Goal: Obtain resource: Download file/media

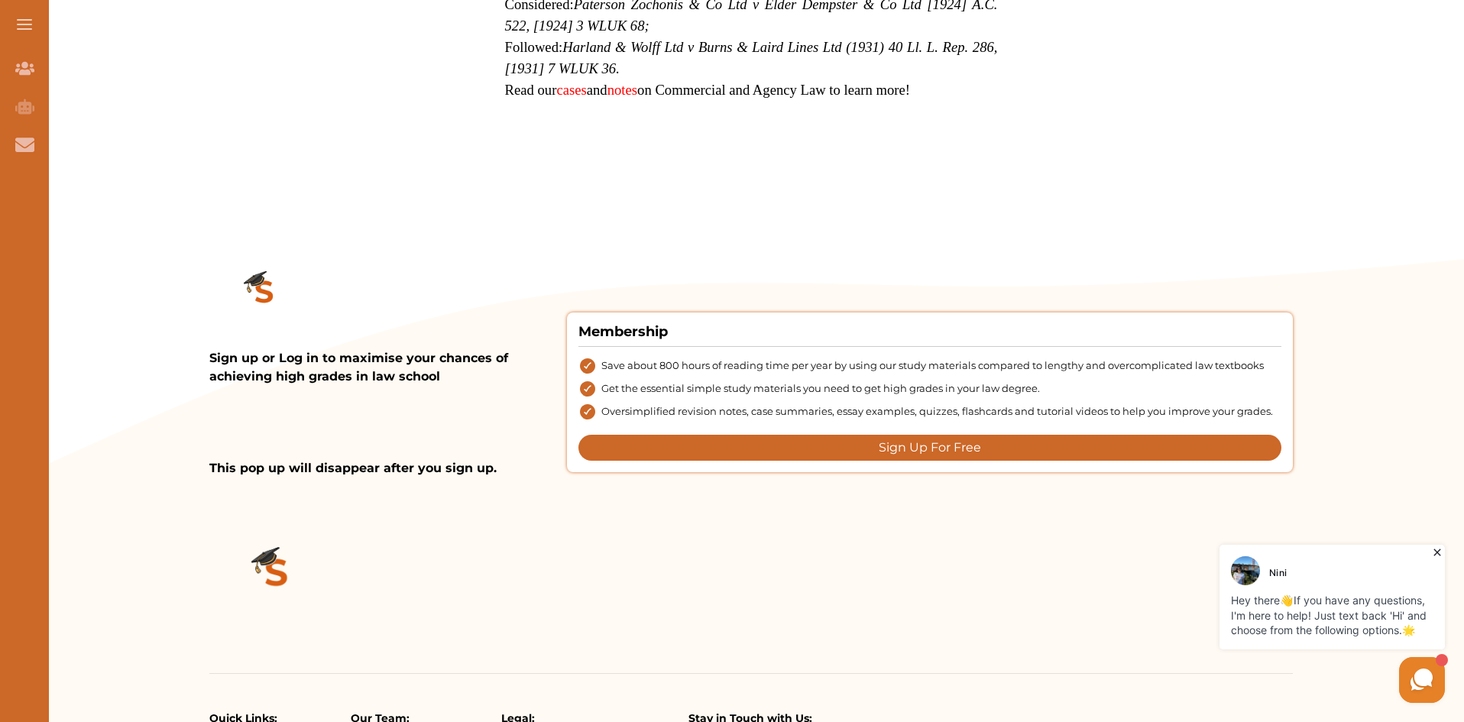
scroll to position [1757, 0]
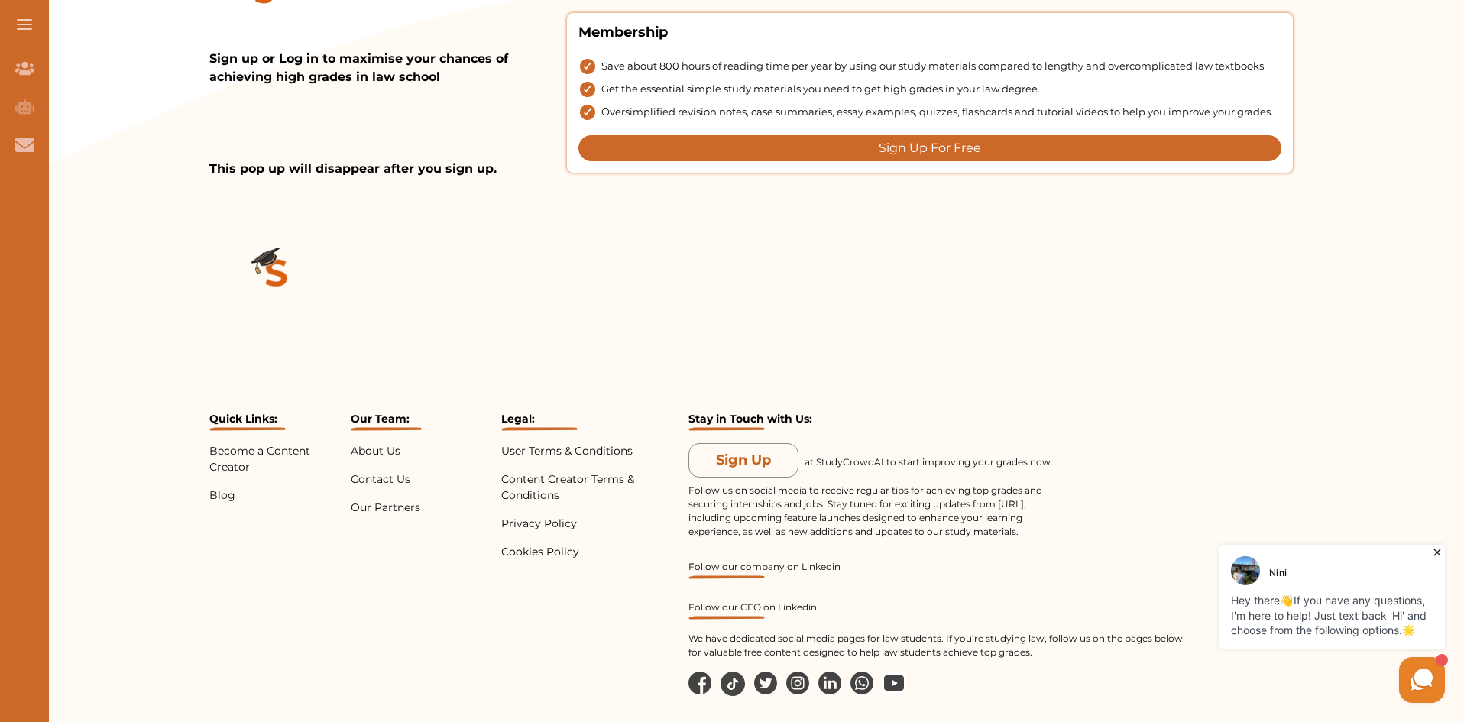
click at [1437, 555] on icon at bounding box center [1436, 552] width 15 height 15
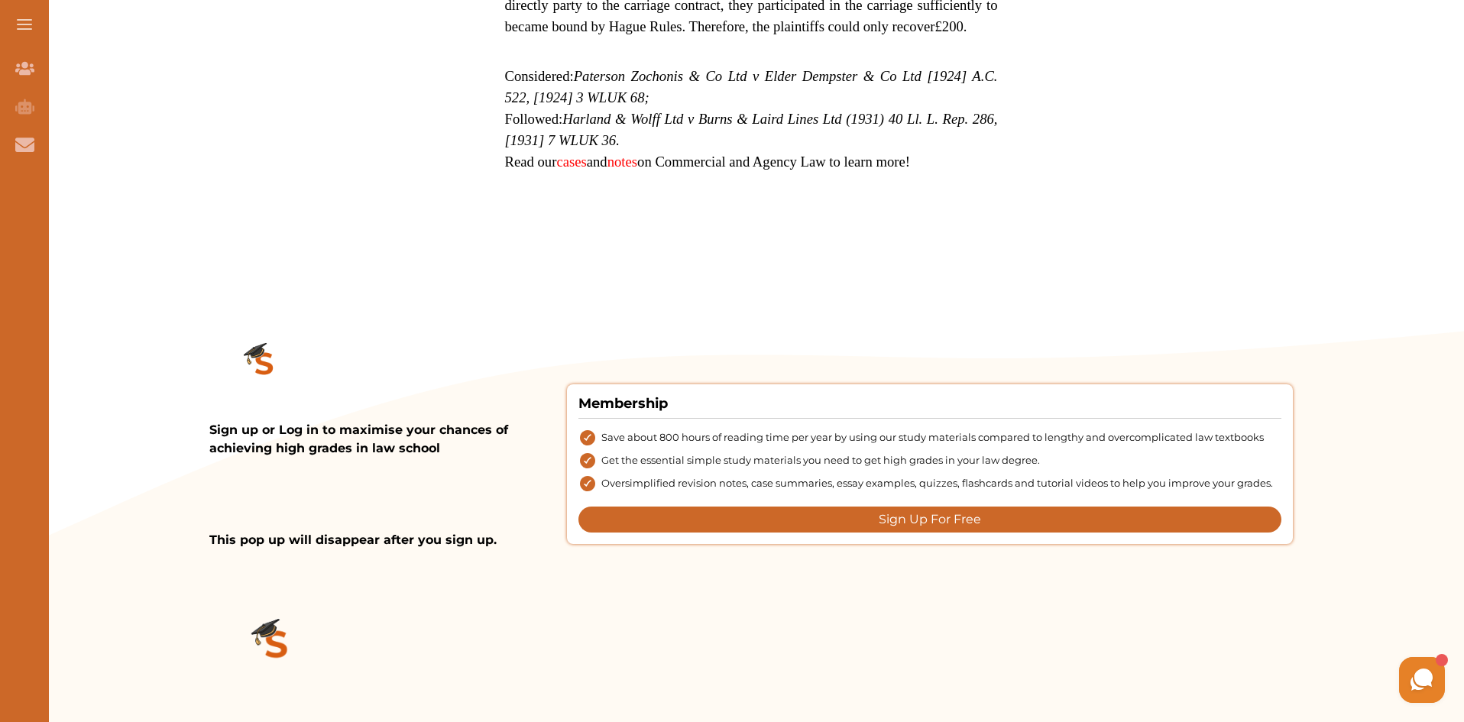
scroll to position [1375, 0]
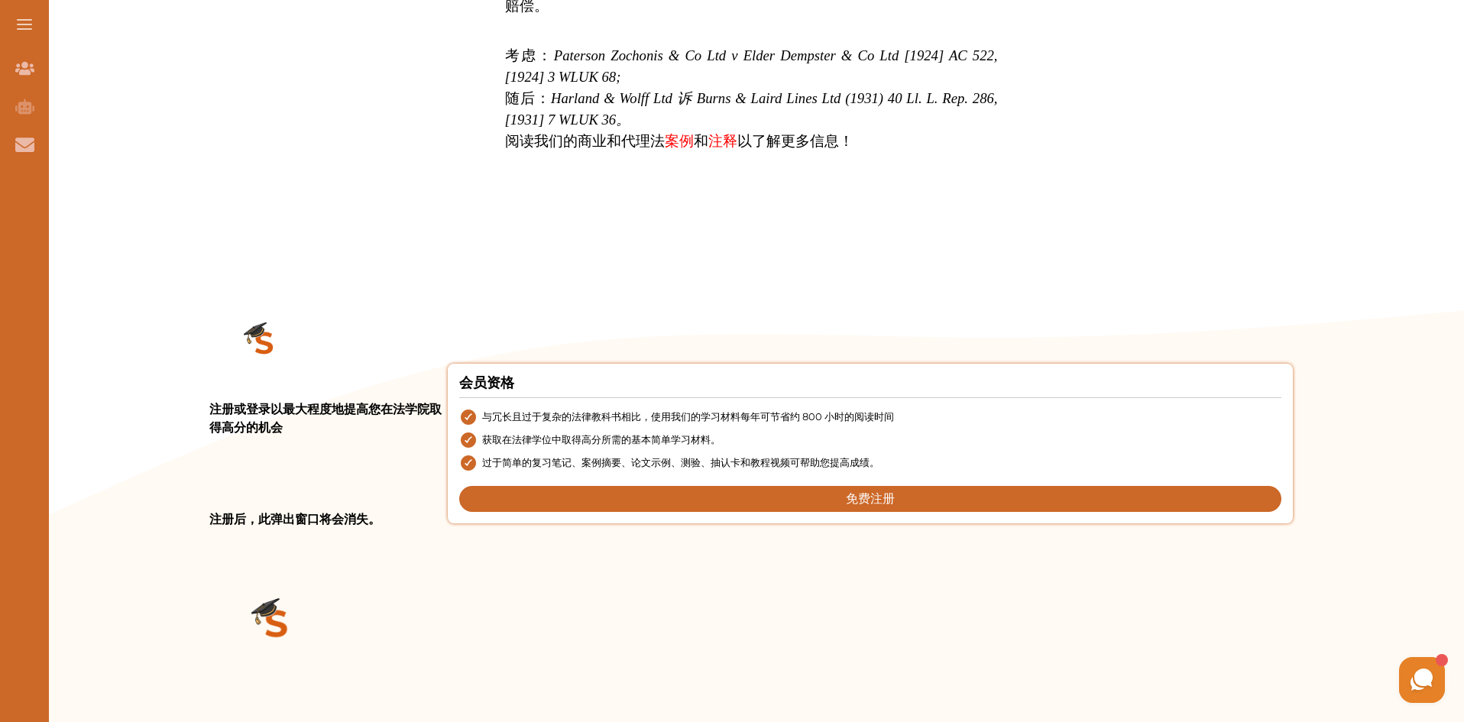
drag, startPoint x: 875, startPoint y: 317, endPoint x: 869, endPoint y: 321, distance: 7.9
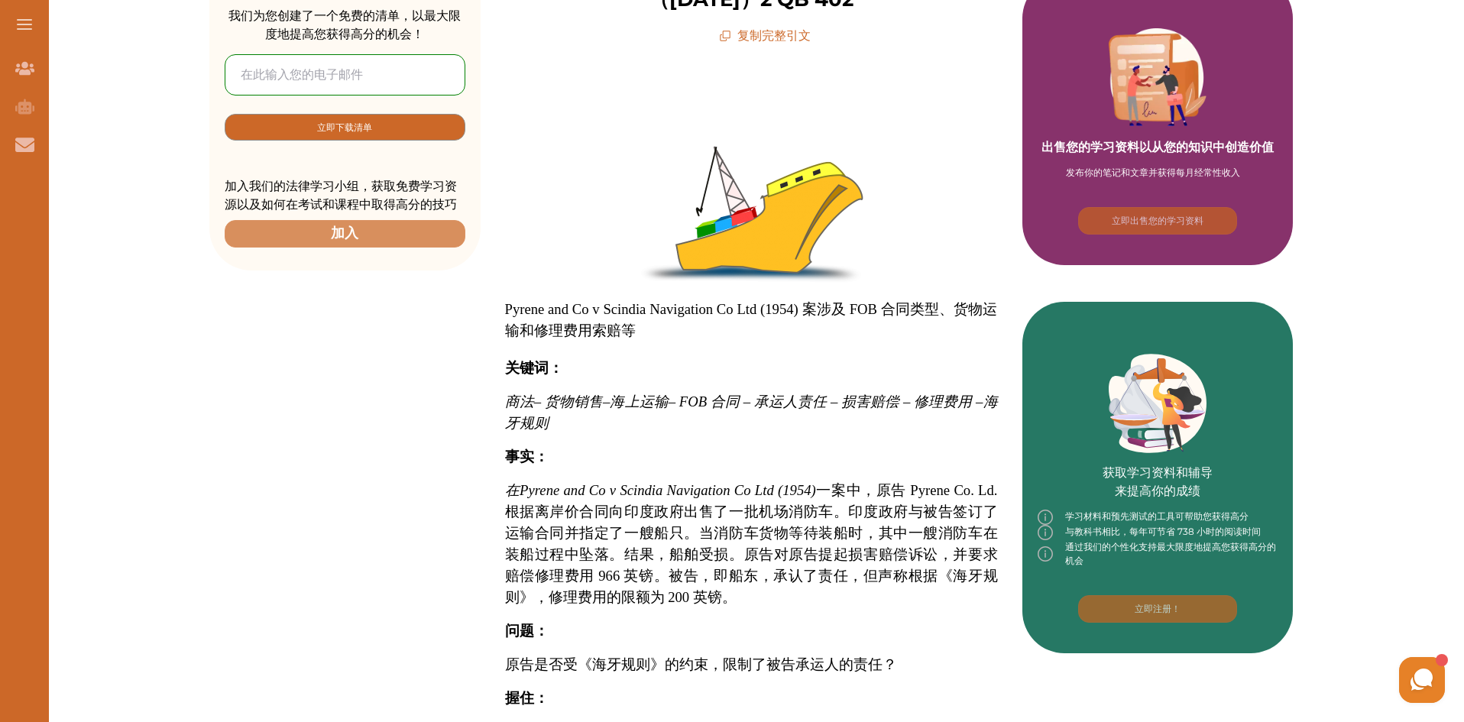
scroll to position [382, 0]
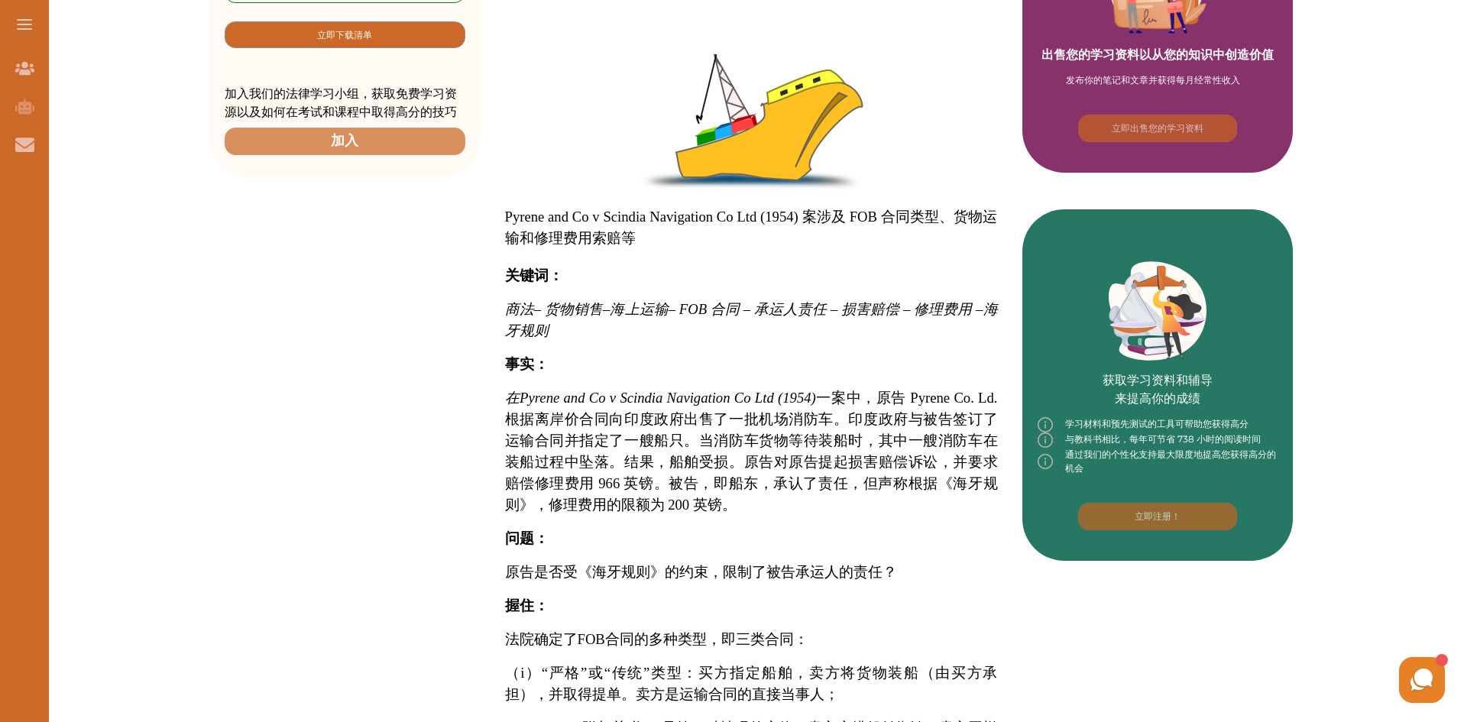
click at [403, 288] on div "想要在商业和代理法方面 取得高分 吗？ 我们为您创建了一个免费的清单，以最大限度地提高您获得高分的机会！ 立即下载清单 加入我们的法律学习小组，获取免费学习资…" at bounding box center [750, 489] width 1083 height 1351
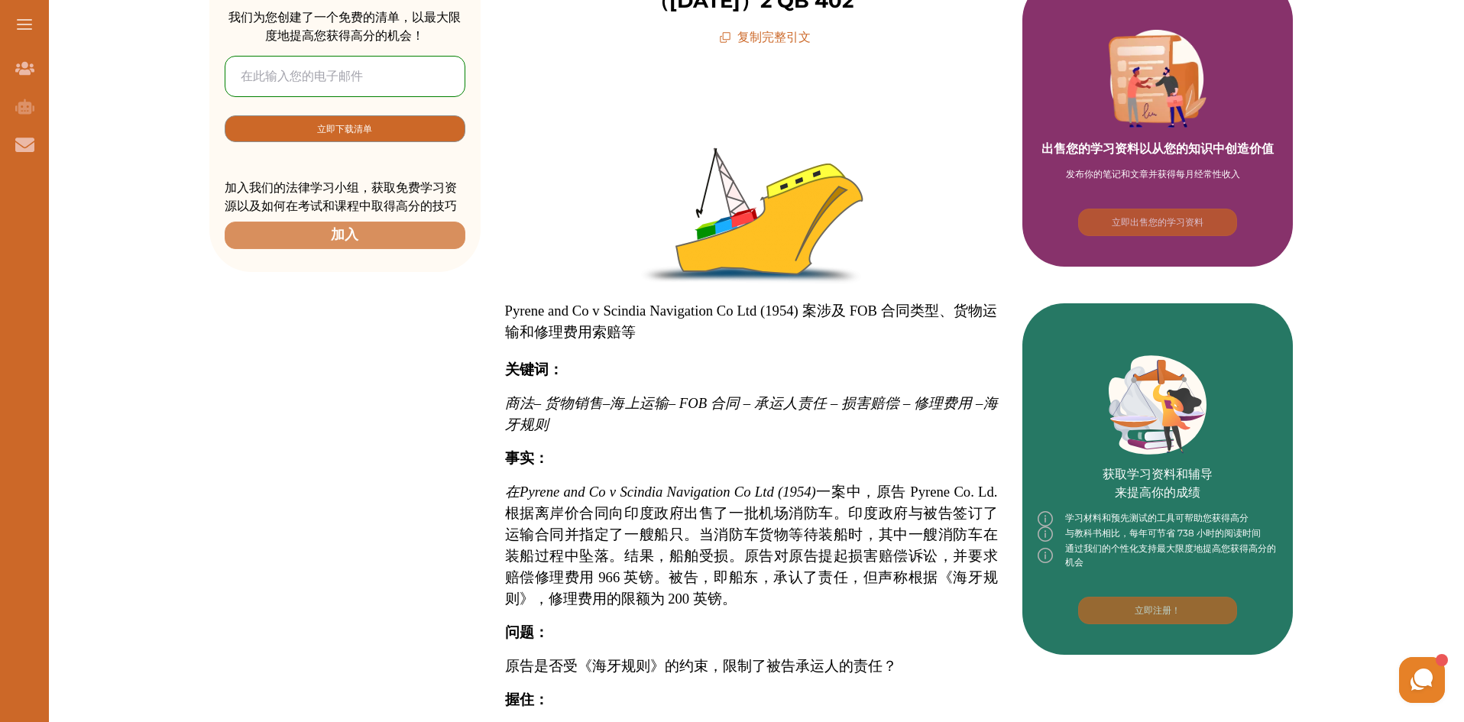
scroll to position [153, 0]
